Goal: Navigation & Orientation: Find specific page/section

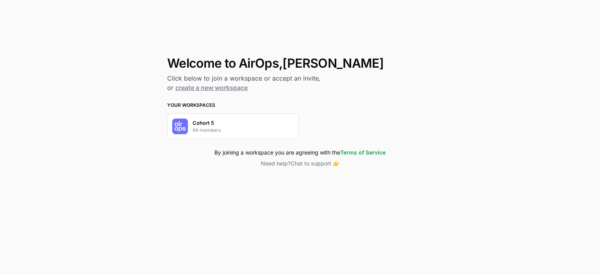
click at [201, 125] on p "Cohort 5" at bounding box center [203, 123] width 21 height 8
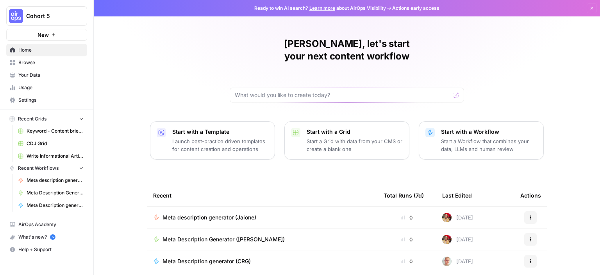
click at [29, 63] on span "Browse" at bounding box center [50, 62] width 65 height 7
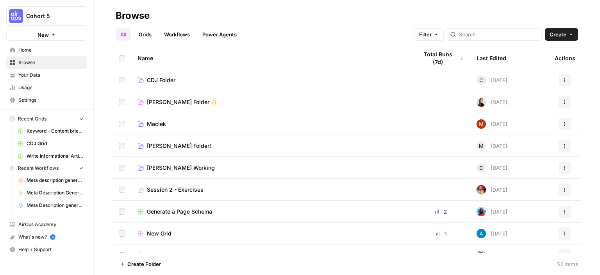
click at [470, 36] on div at bounding box center [494, 34] width 95 height 12
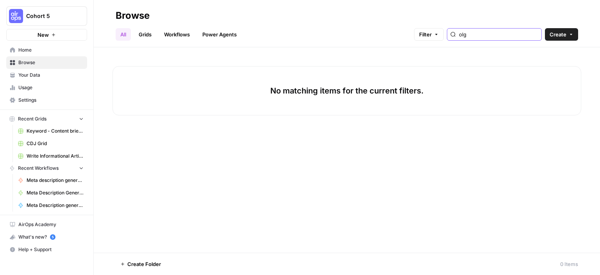
type input "olga"
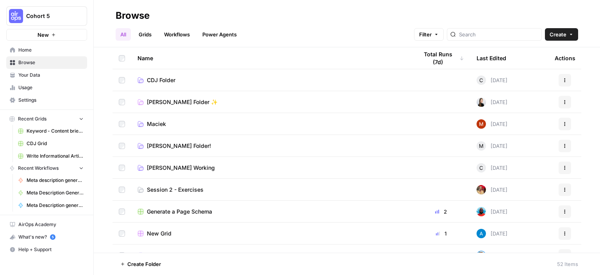
click at [575, 33] on button "Create" at bounding box center [561, 34] width 33 height 12
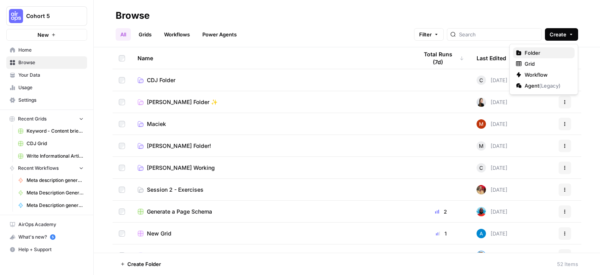
click at [555, 49] on span "Folder" at bounding box center [547, 53] width 44 height 8
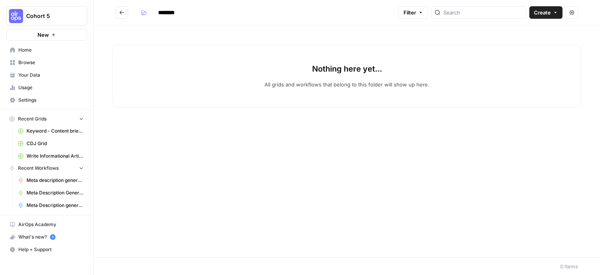
click at [180, 12] on input "********" at bounding box center [177, 12] width 44 height 12
type input "**********"
click at [122, 14] on icon "Go back" at bounding box center [121, 12] width 5 height 5
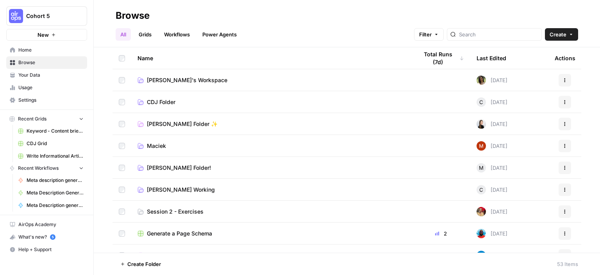
click at [567, 76] on td "Actions" at bounding box center [564, 79] width 33 height 21
click at [564, 77] on button "Actions" at bounding box center [565, 80] width 12 height 12
click at [152, 105] on span "CDJ Folder" at bounding box center [161, 102] width 29 height 8
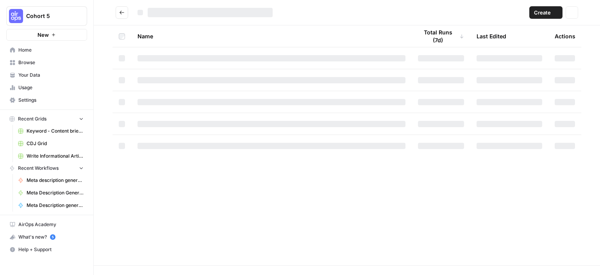
click at [152, 105] on td at bounding box center [271, 101] width 280 height 21
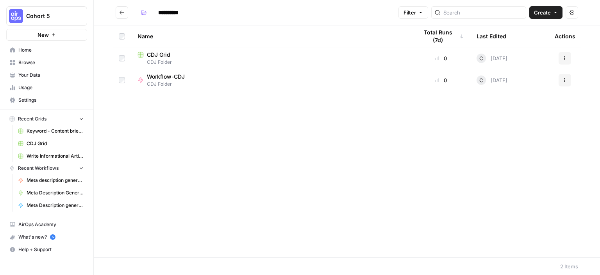
click at [119, 14] on icon "Go back" at bounding box center [121, 12] width 5 height 5
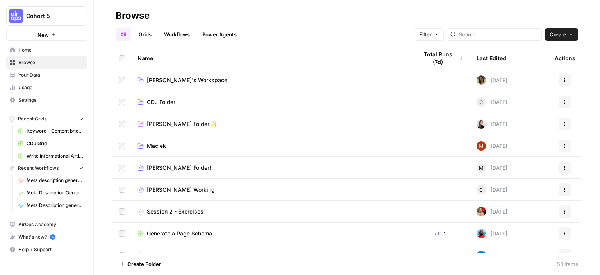
click at [170, 80] on span "Olga's Workspace" at bounding box center [187, 80] width 80 height 8
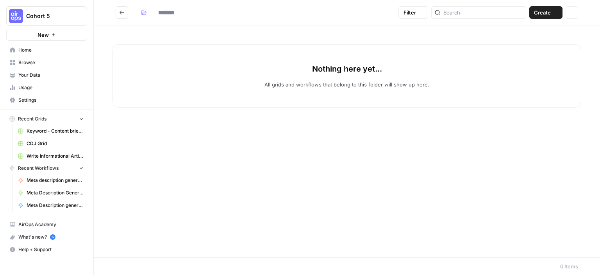
type input "**********"
click at [80, 117] on icon "button" at bounding box center [81, 118] width 5 height 5
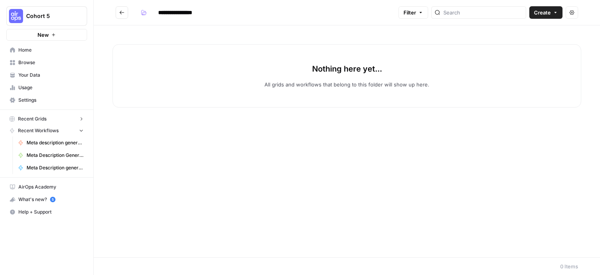
click at [79, 129] on icon "button" at bounding box center [81, 129] width 5 height 5
